Goal: Information Seeking & Learning: Learn about a topic

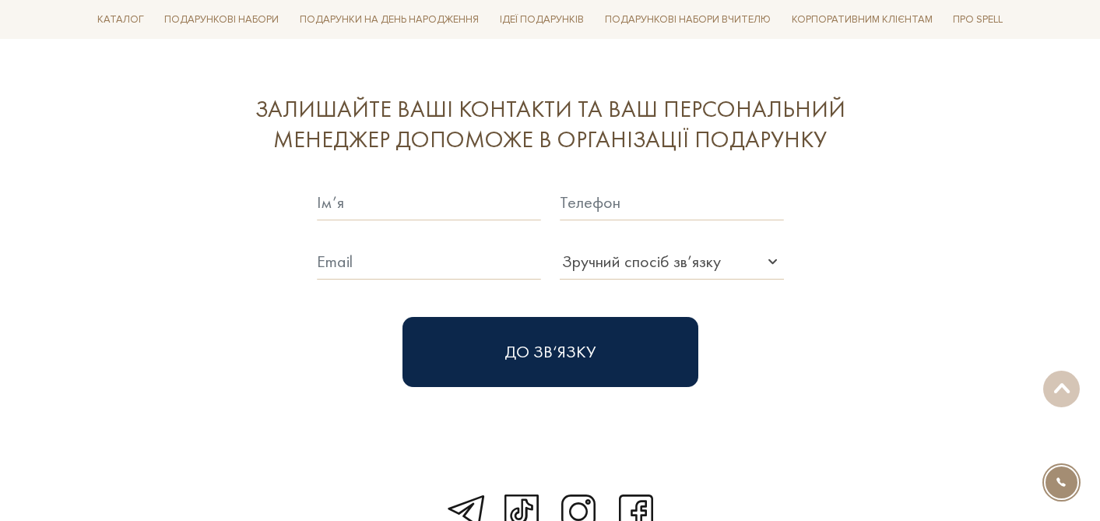
scroll to position [4261, 0]
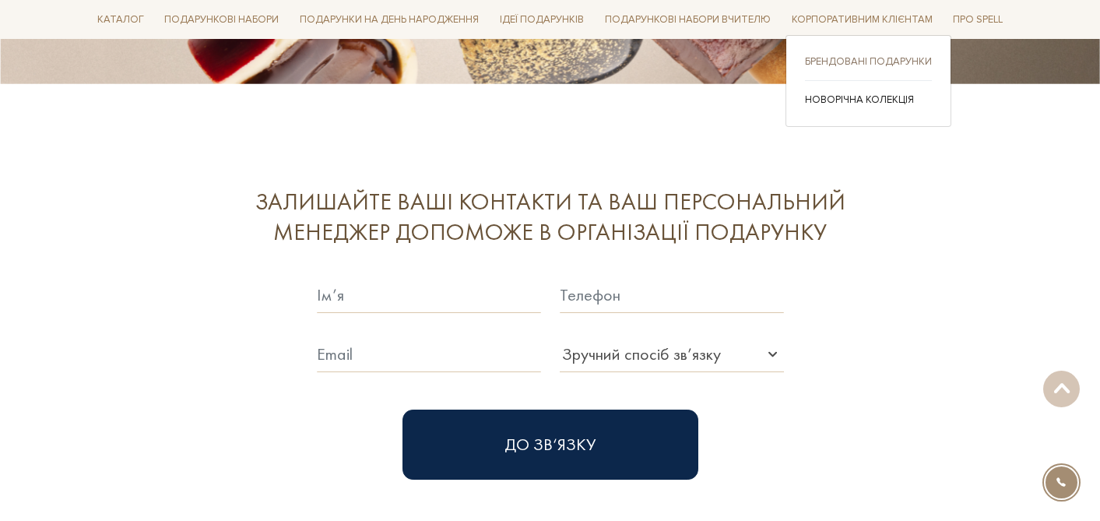
click at [839, 58] on link "Брендовані подарунки" at bounding box center [868, 61] width 127 height 14
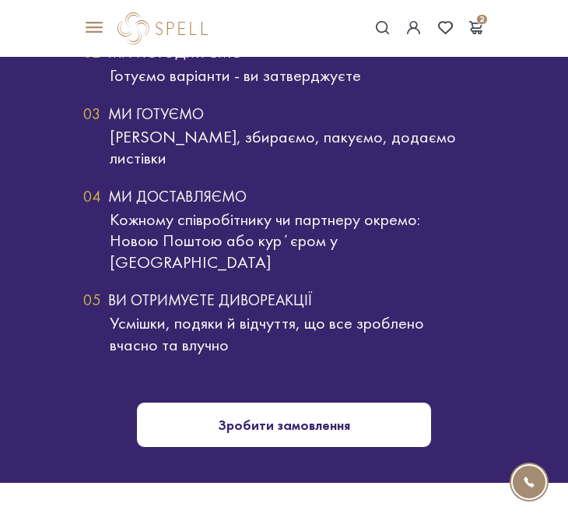
scroll to position [2385, 0]
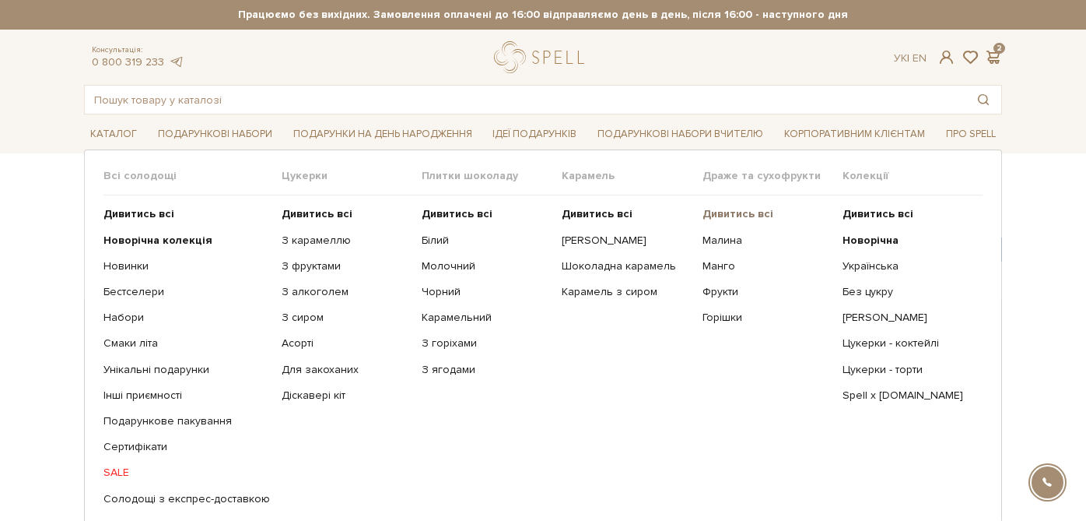
click at [738, 214] on b "Дивитись всі" at bounding box center [738, 213] width 71 height 13
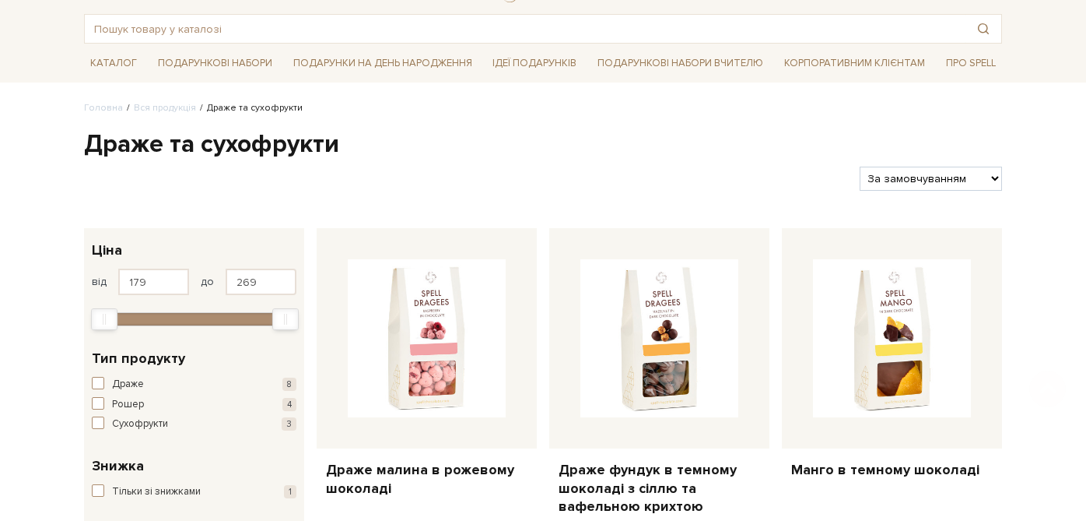
scroll to position [82, 0]
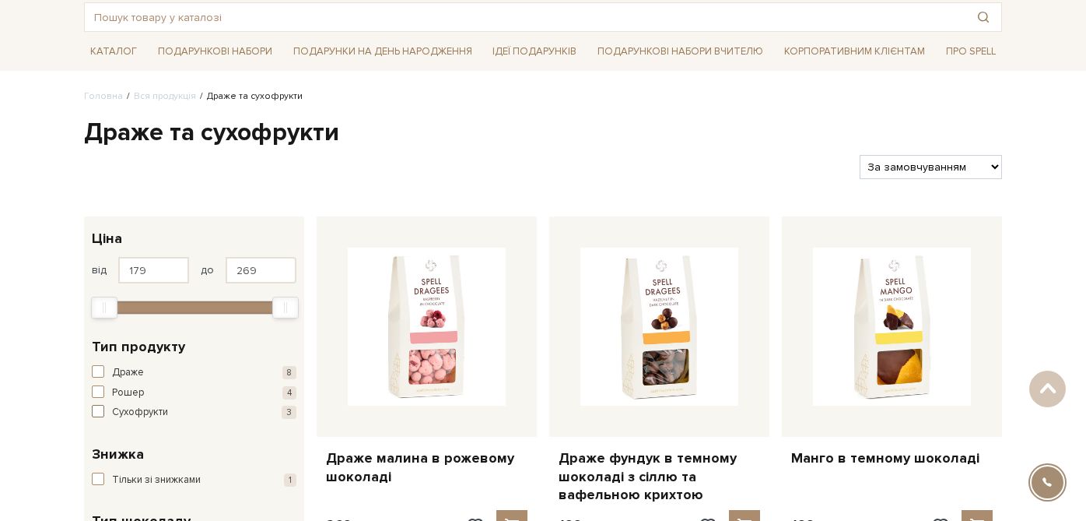
click at [98, 409] on span "button" at bounding box center [98, 411] width 12 height 12
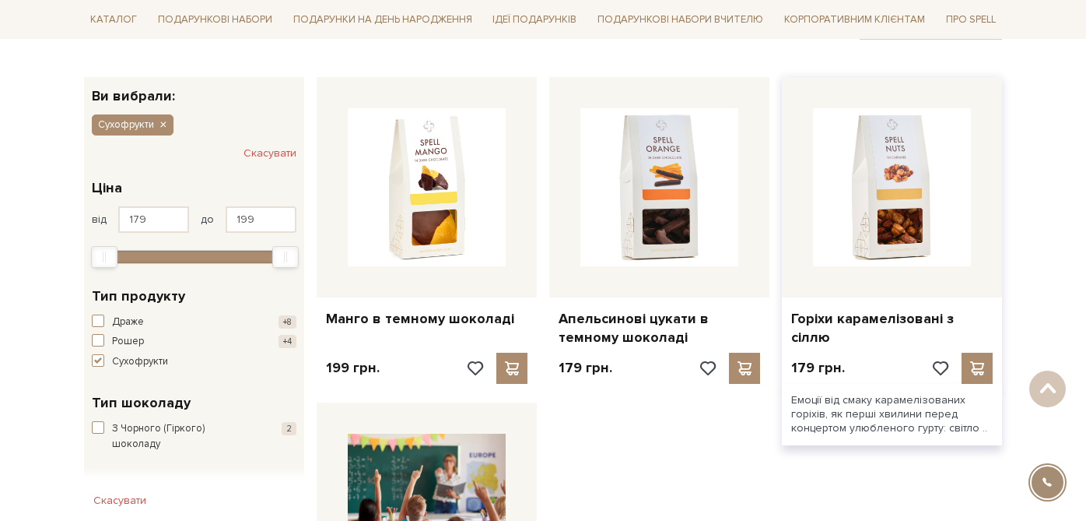
scroll to position [216, 0]
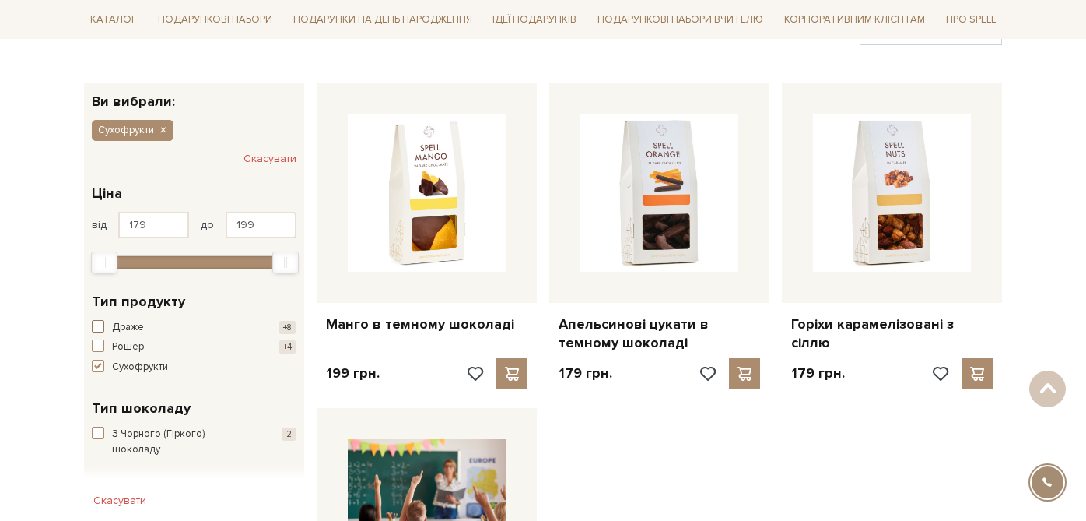
click at [98, 328] on span "button" at bounding box center [98, 326] width 12 height 12
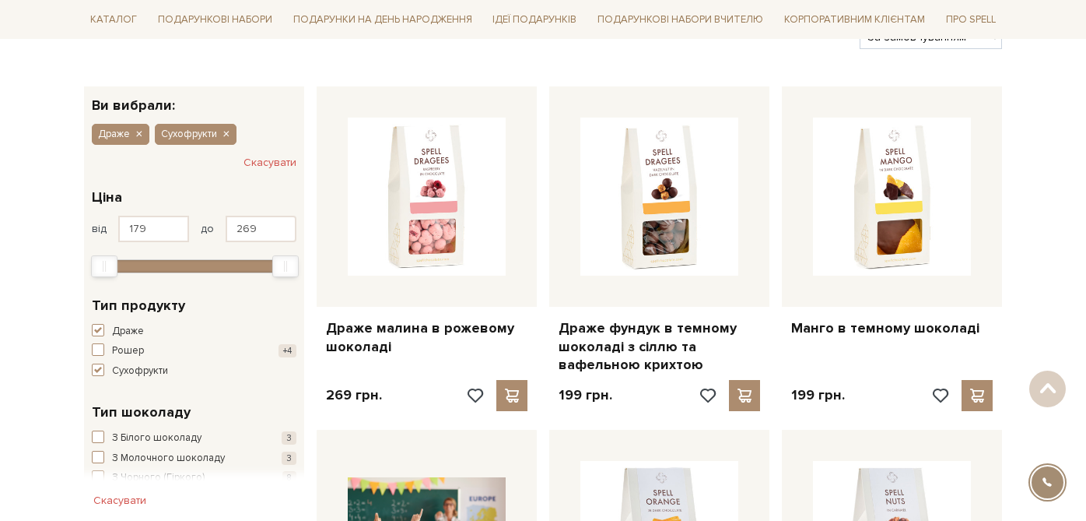
scroll to position [215, 0]
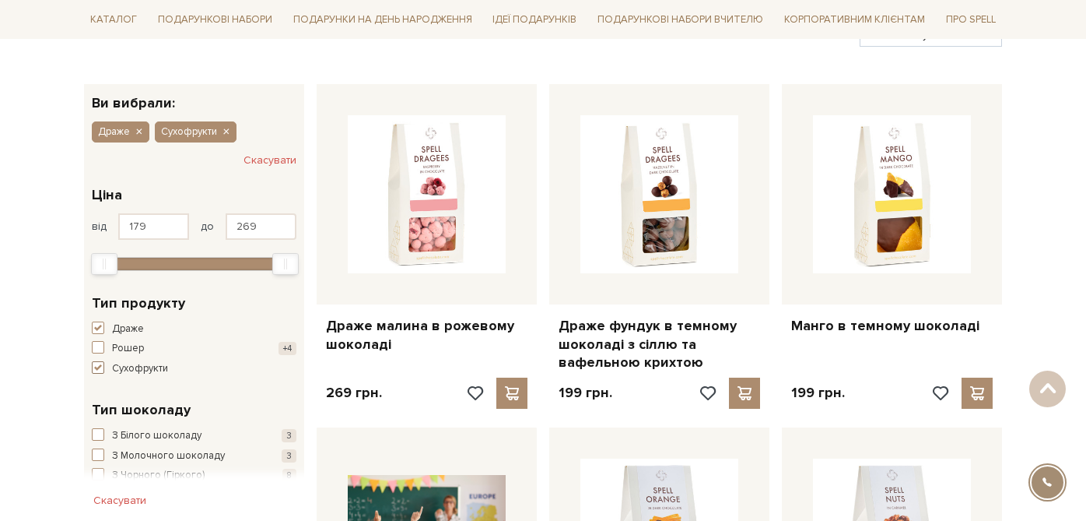
click at [96, 372] on span "button" at bounding box center [98, 367] width 12 height 12
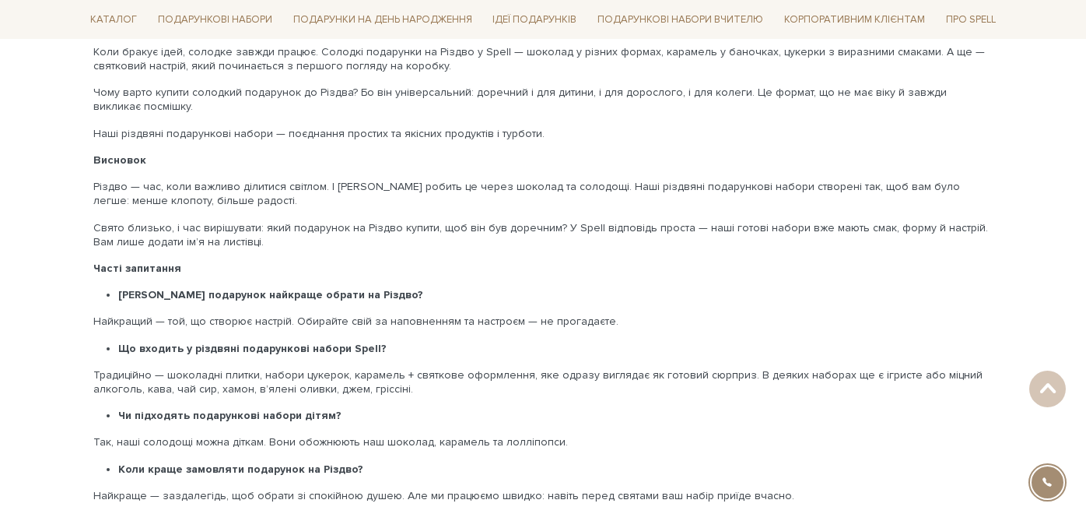
scroll to position [2943, 0]
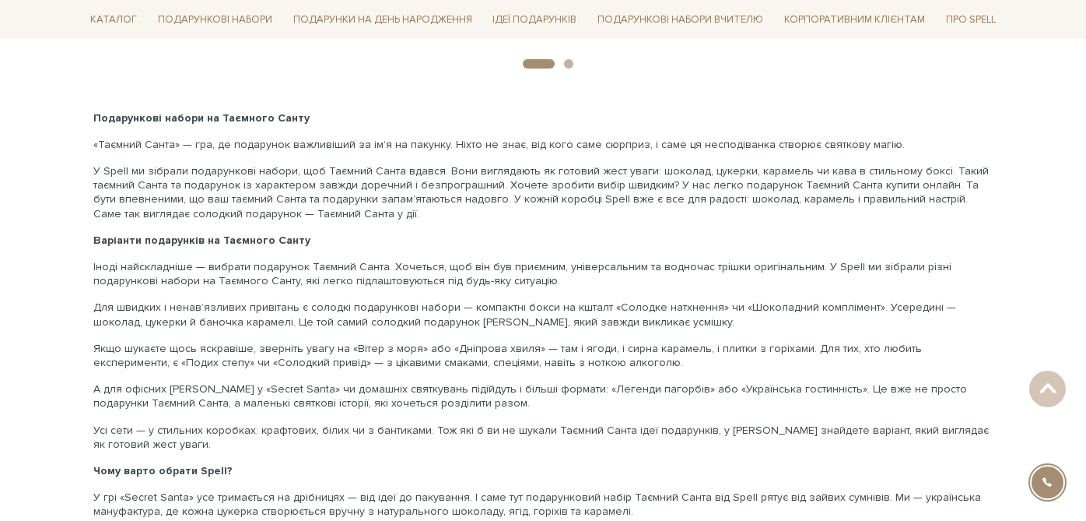
scroll to position [2877, 0]
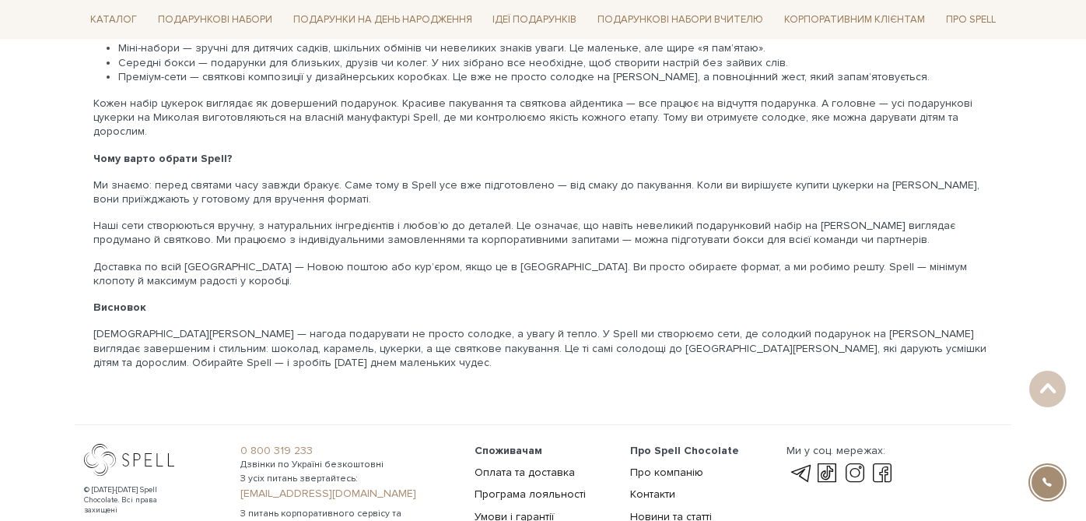
scroll to position [2169, 0]
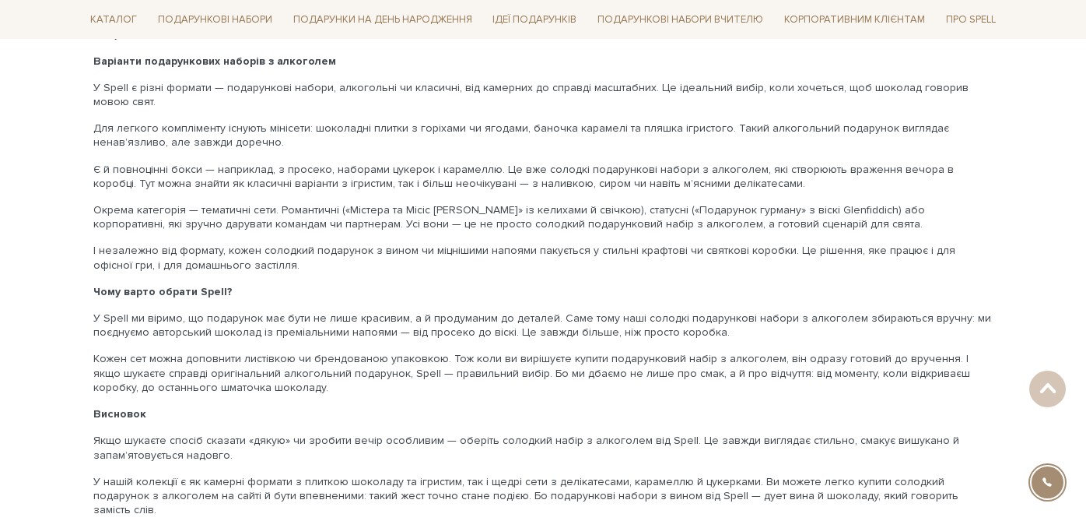
scroll to position [3077, 0]
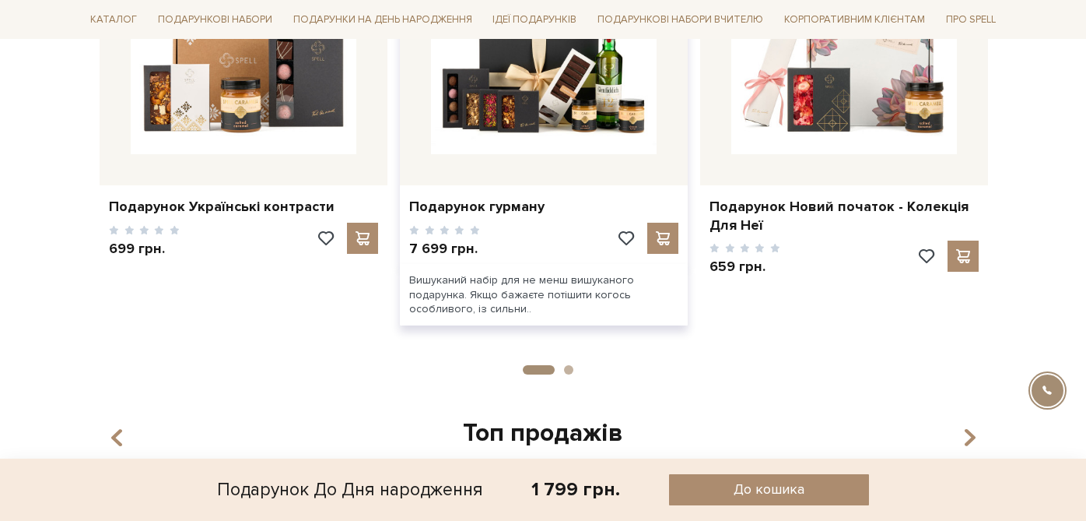
scroll to position [1378, 0]
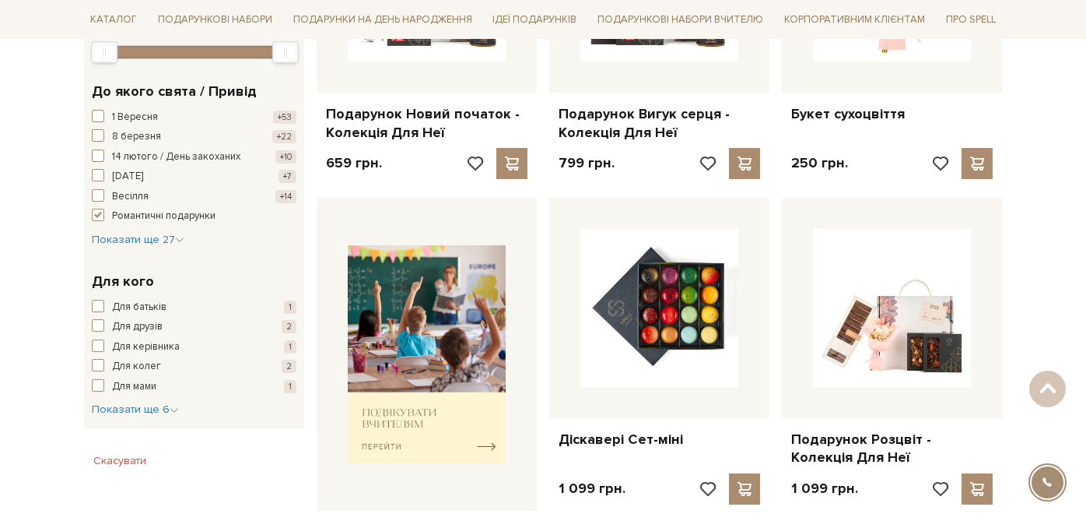
scroll to position [446, 0]
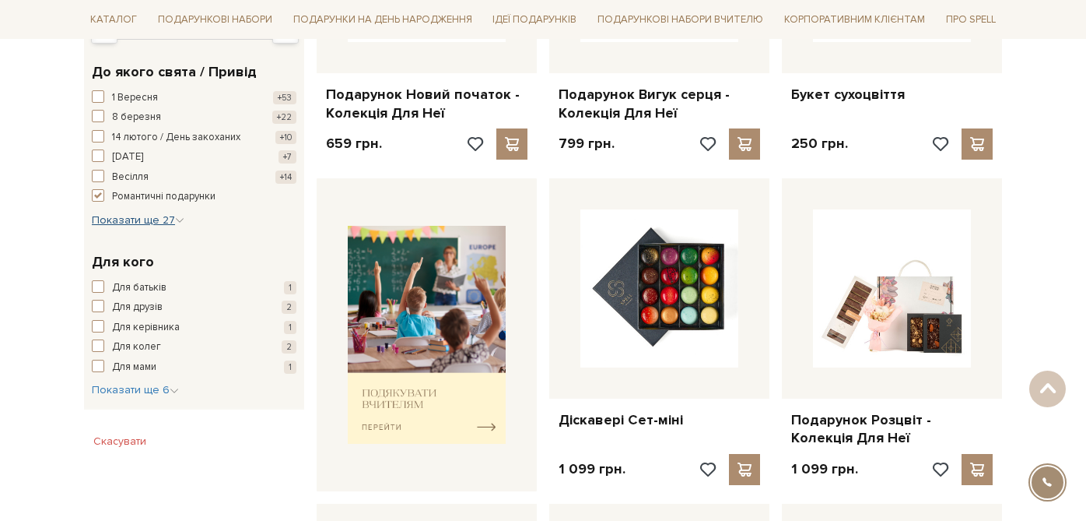
click at [180, 221] on icon "button" at bounding box center [179, 220] width 9 height 9
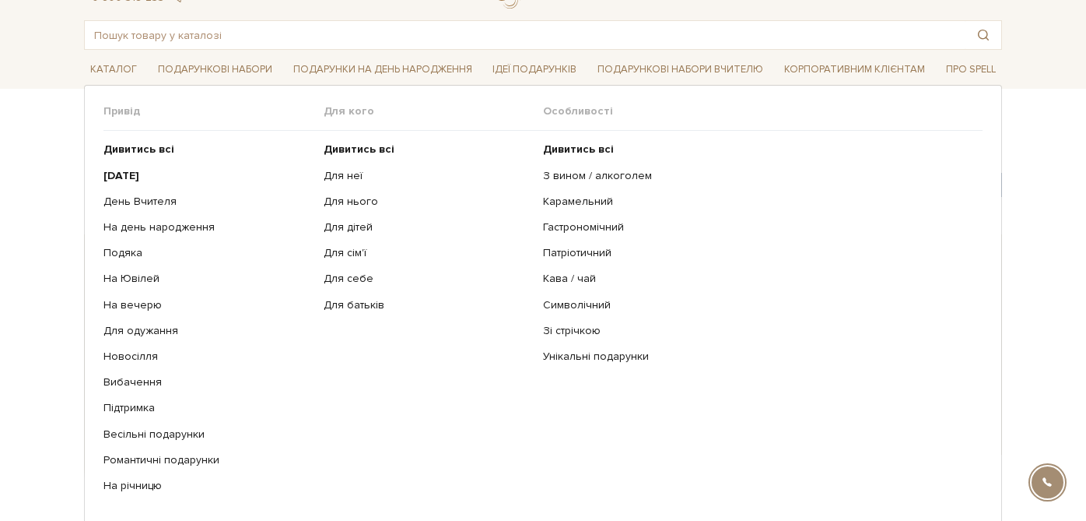
scroll to position [99, 0]
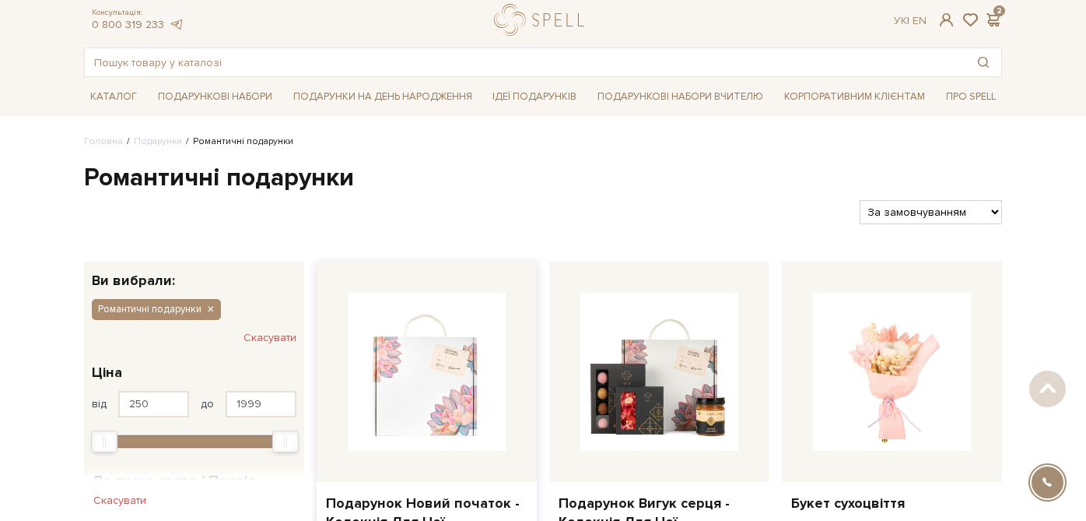
scroll to position [0, 0]
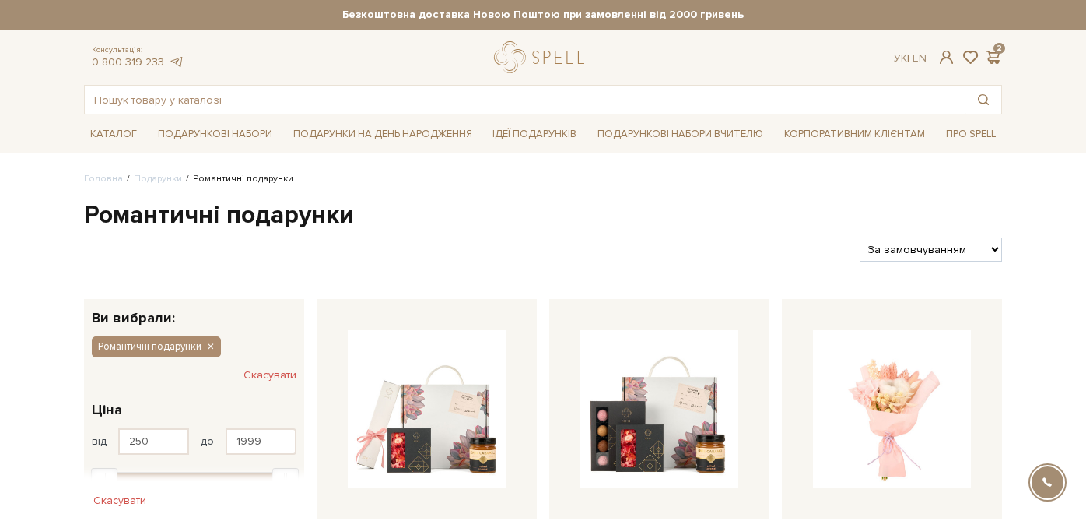
click at [275, 374] on button "Скасувати" at bounding box center [270, 375] width 53 height 25
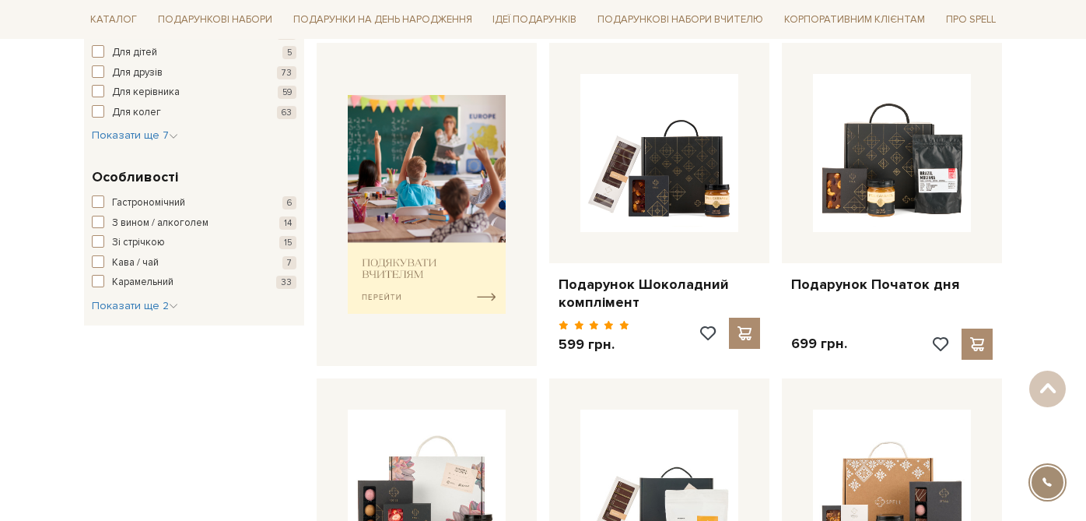
scroll to position [613, 0]
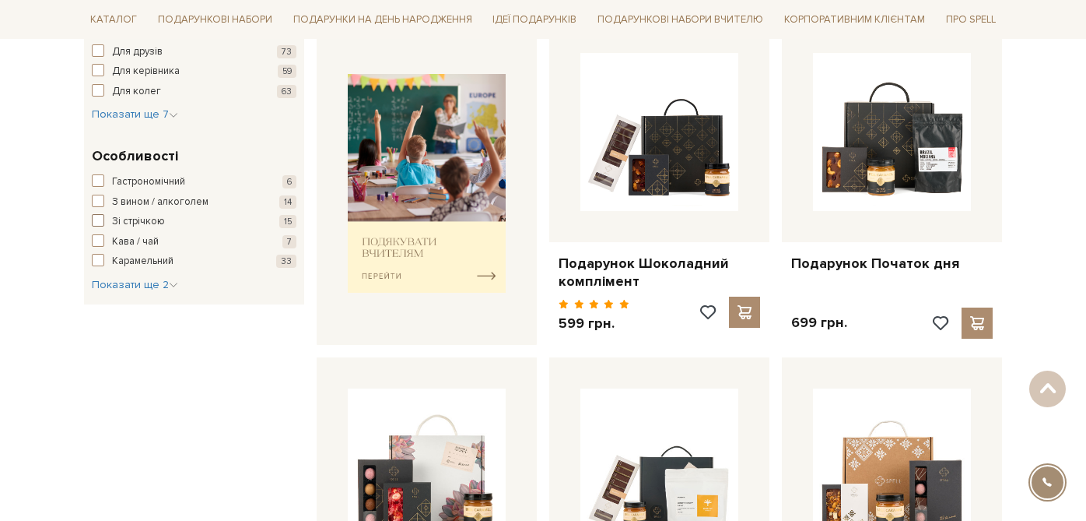
click at [93, 223] on span "button" at bounding box center [98, 220] width 12 height 12
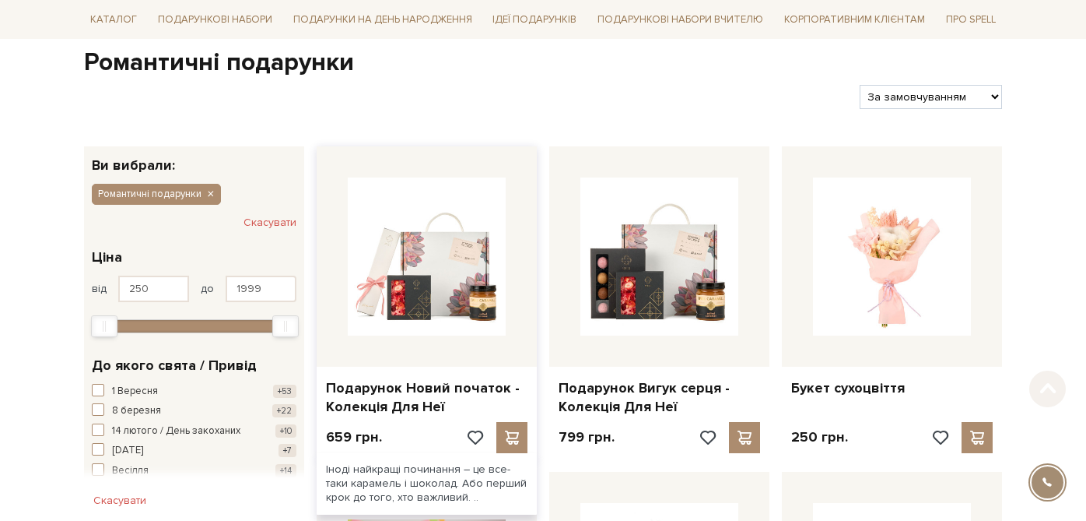
scroll to position [165, 0]
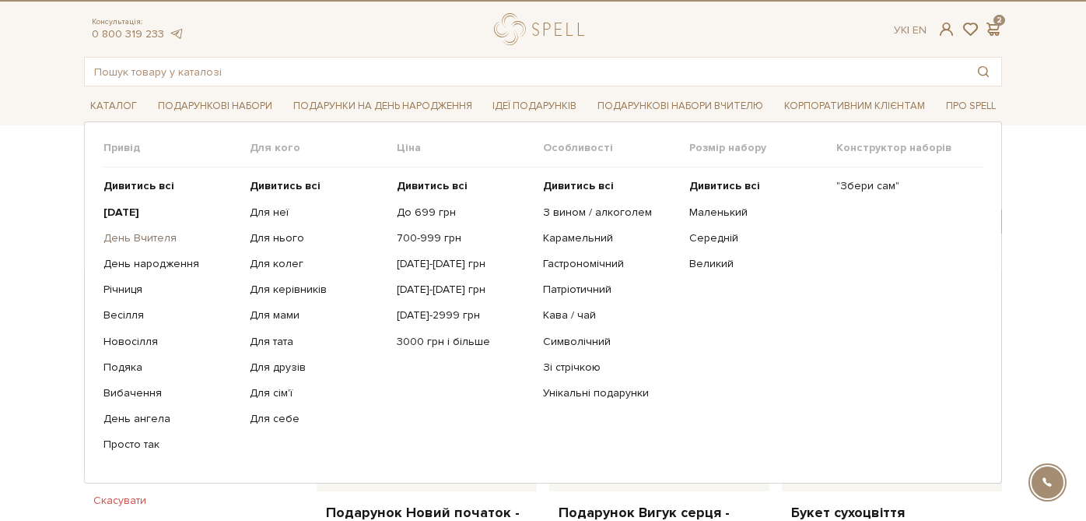
scroll to position [30, 0]
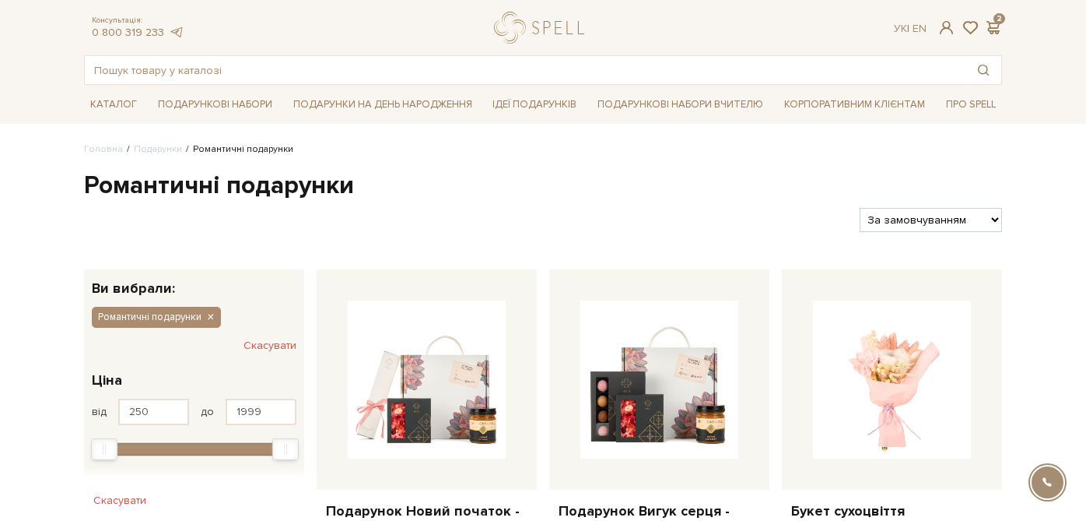
click at [637, 223] on div at bounding box center [466, 220] width 776 height 24
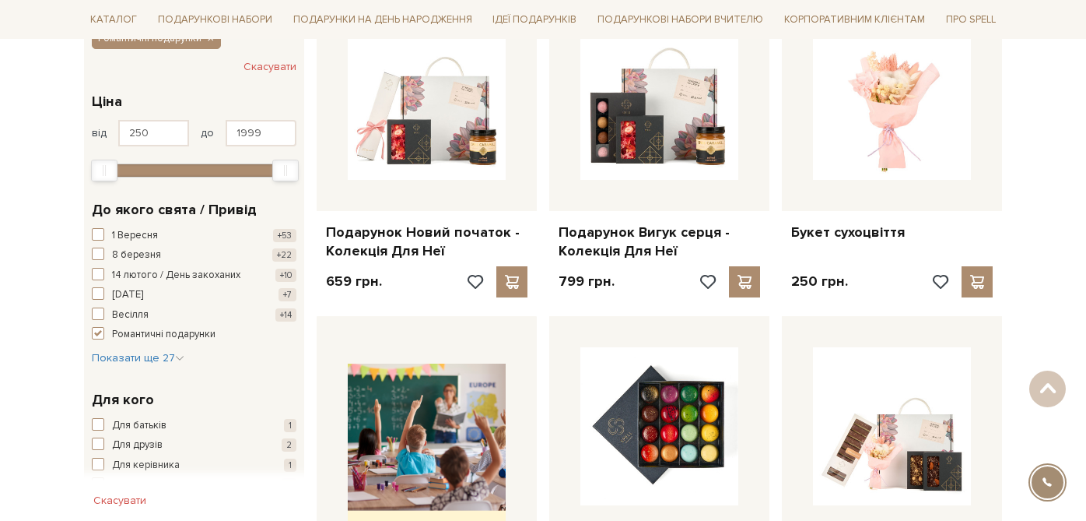
scroll to position [319, 0]
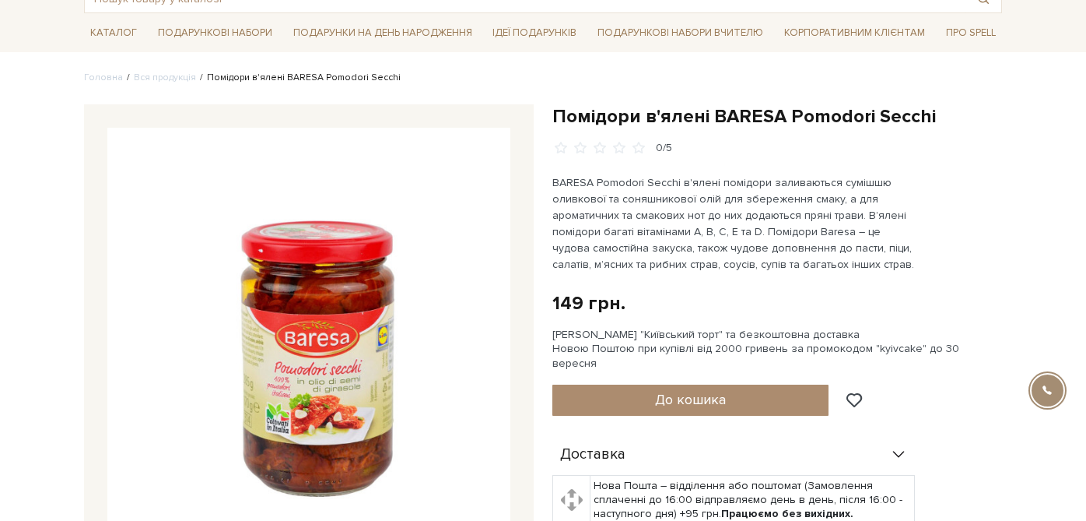
scroll to position [108, 0]
